Goal: Task Accomplishment & Management: Use online tool/utility

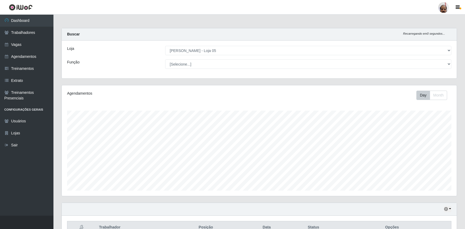
select select "252"
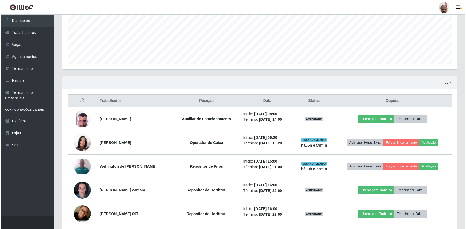
scroll to position [151, 0]
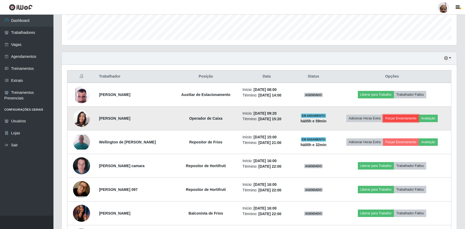
click at [395, 118] on button "Forçar Encerramento" at bounding box center [401, 118] width 36 height 7
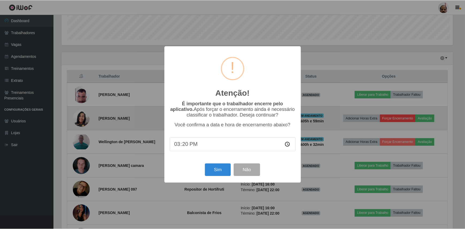
scroll to position [111, 392]
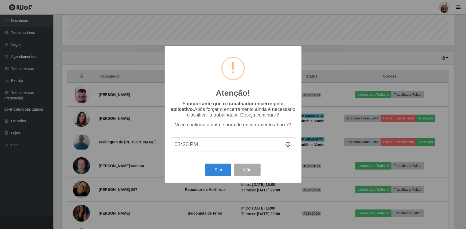
click at [287, 147] on input "15:20" at bounding box center [233, 145] width 126 height 14
type input "15:33"
click at [217, 173] on button "Sim" at bounding box center [218, 170] width 26 height 13
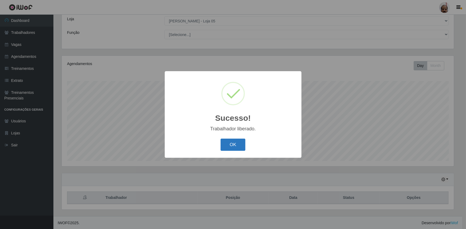
click at [237, 148] on button "OK" at bounding box center [233, 145] width 25 height 13
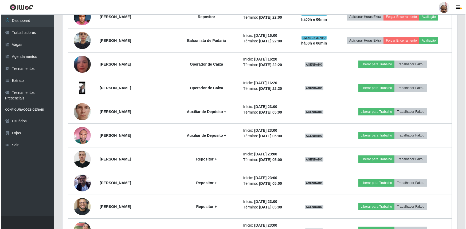
scroll to position [734, 0]
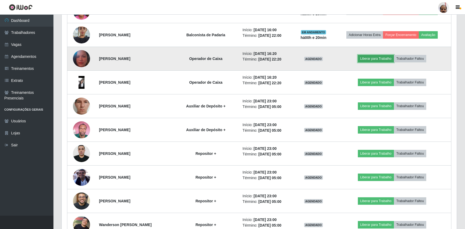
click at [383, 58] on button "Liberar para Trabalho" at bounding box center [376, 58] width 36 height 7
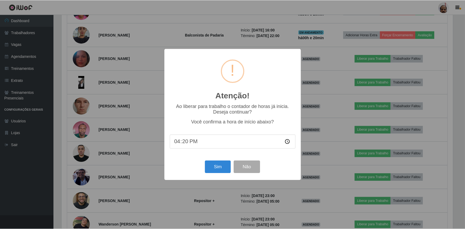
scroll to position [111, 392]
click at [220, 170] on button "Sim" at bounding box center [218, 167] width 26 height 13
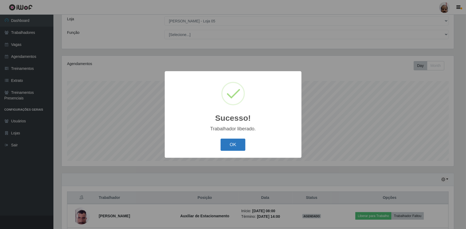
click at [233, 146] on button "OK" at bounding box center [233, 145] width 25 height 13
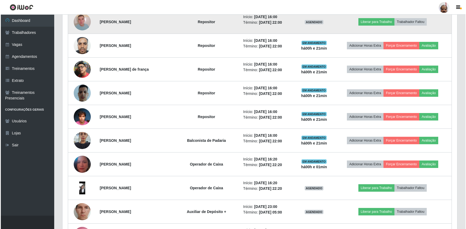
scroll to position [637, 0]
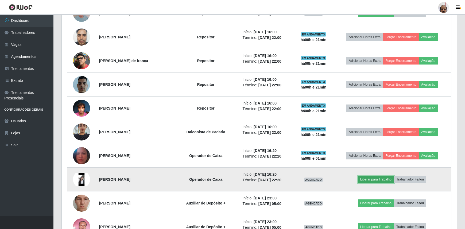
click at [369, 179] on button "Liberar para Trabalho" at bounding box center [376, 179] width 36 height 7
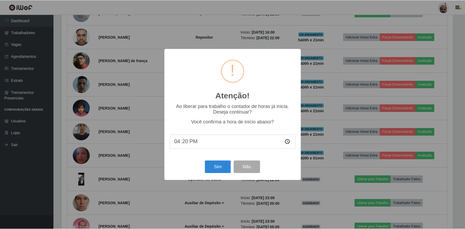
scroll to position [111, 392]
click at [219, 168] on button "Sim" at bounding box center [218, 167] width 26 height 13
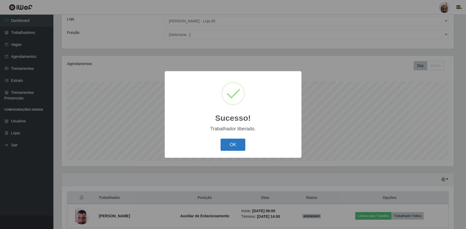
click at [234, 147] on button "OK" at bounding box center [233, 145] width 25 height 13
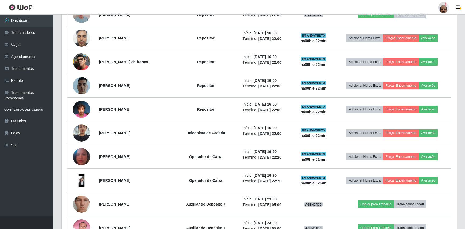
scroll to position [637, 0]
